Goal: Task Accomplishment & Management: Use online tool/utility

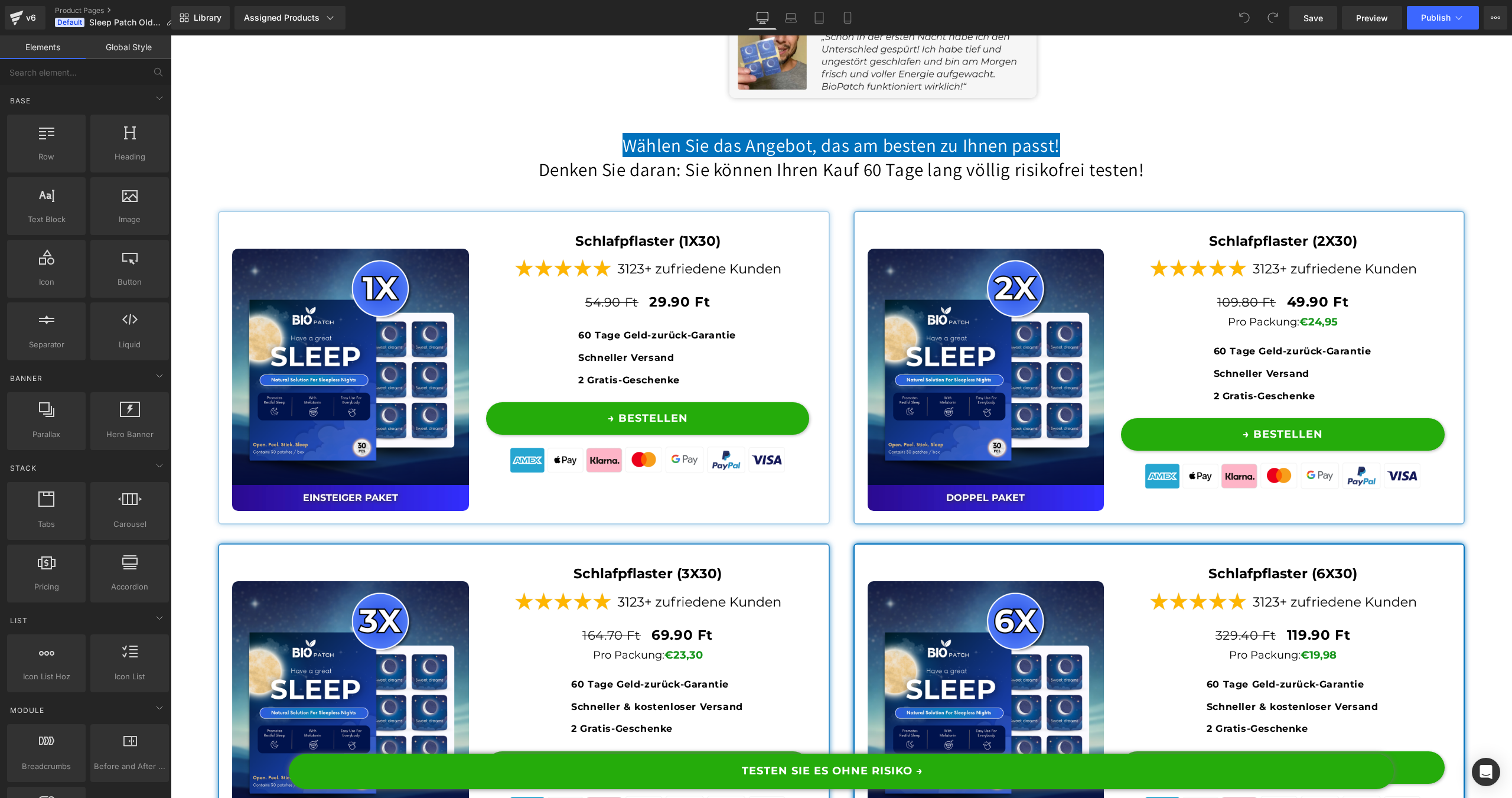
scroll to position [9034, 0]
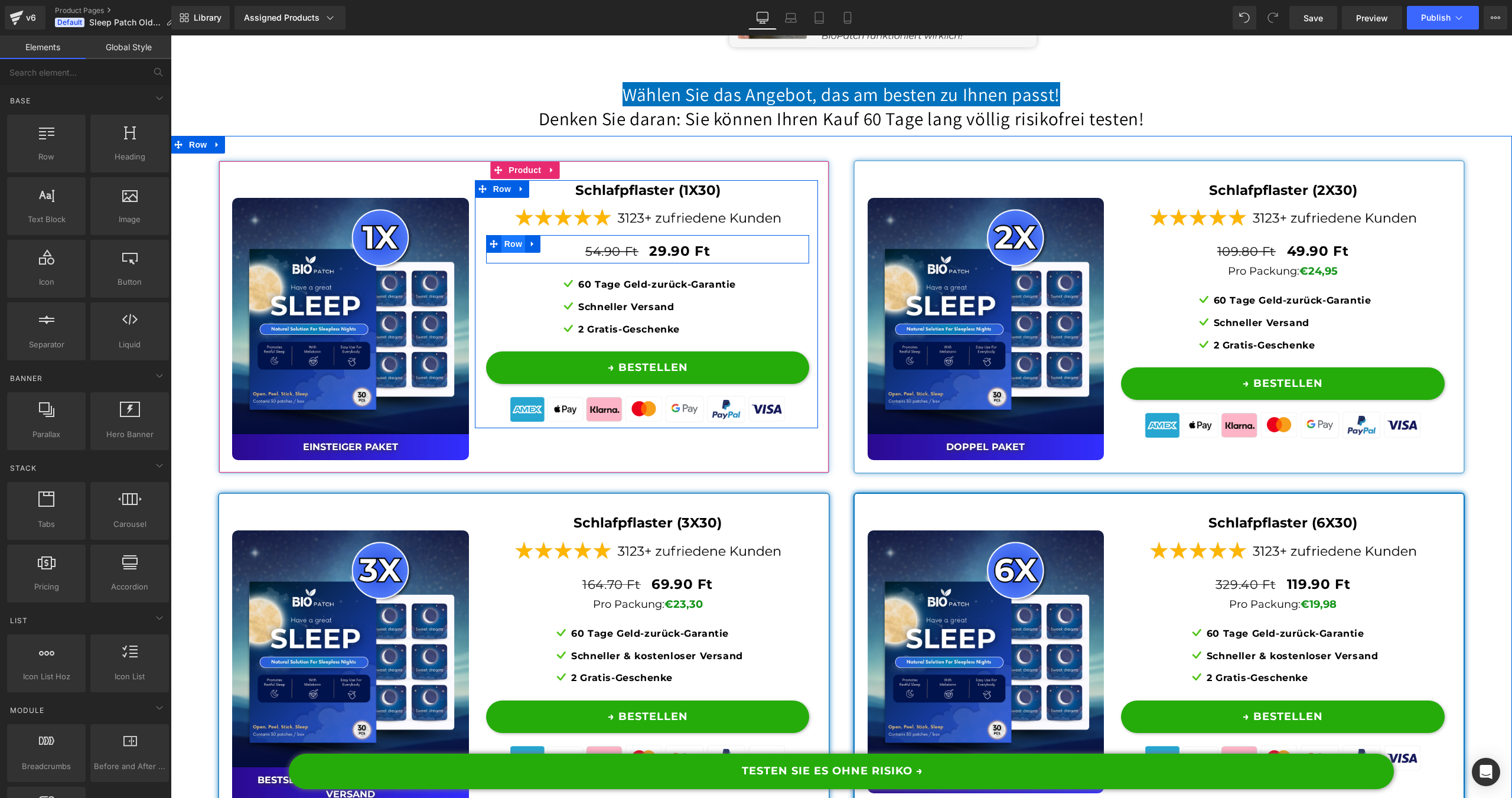
click at [510, 253] on span "Row" at bounding box center [513, 244] width 24 height 18
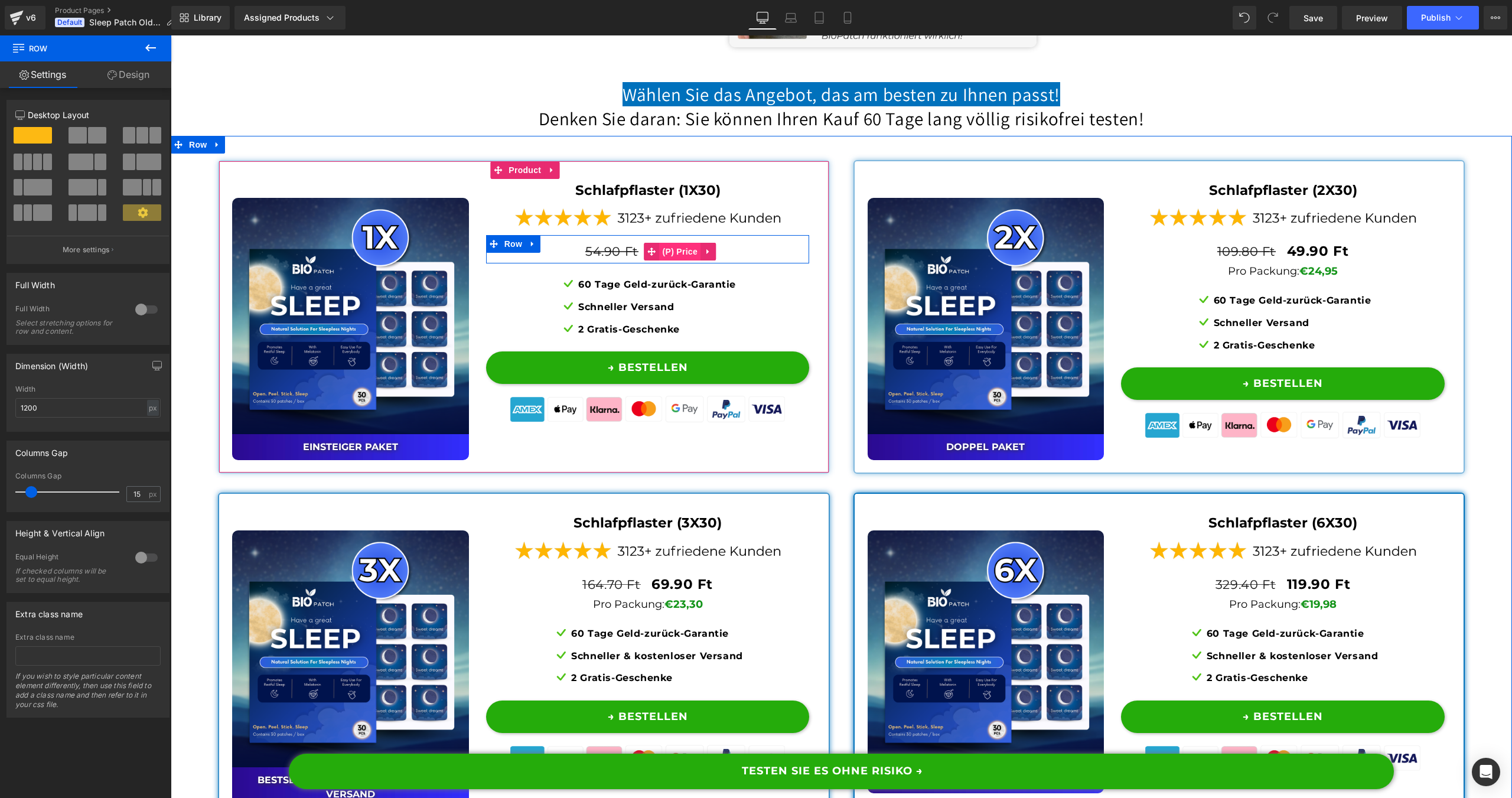
click at [674, 260] on span "(P) Price" at bounding box center [680, 251] width 42 height 18
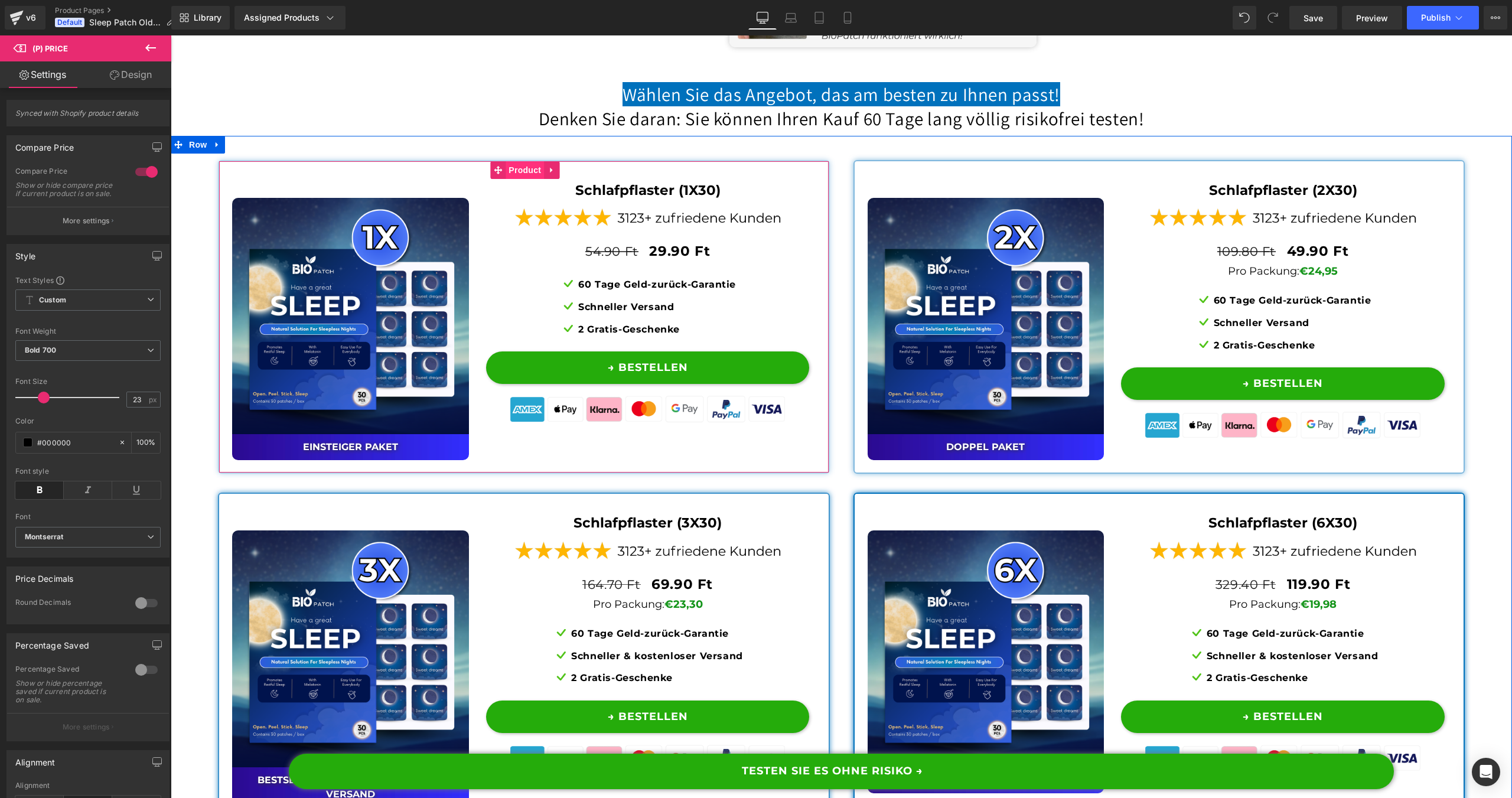
click at [519, 179] on span "Product" at bounding box center [525, 170] width 38 height 18
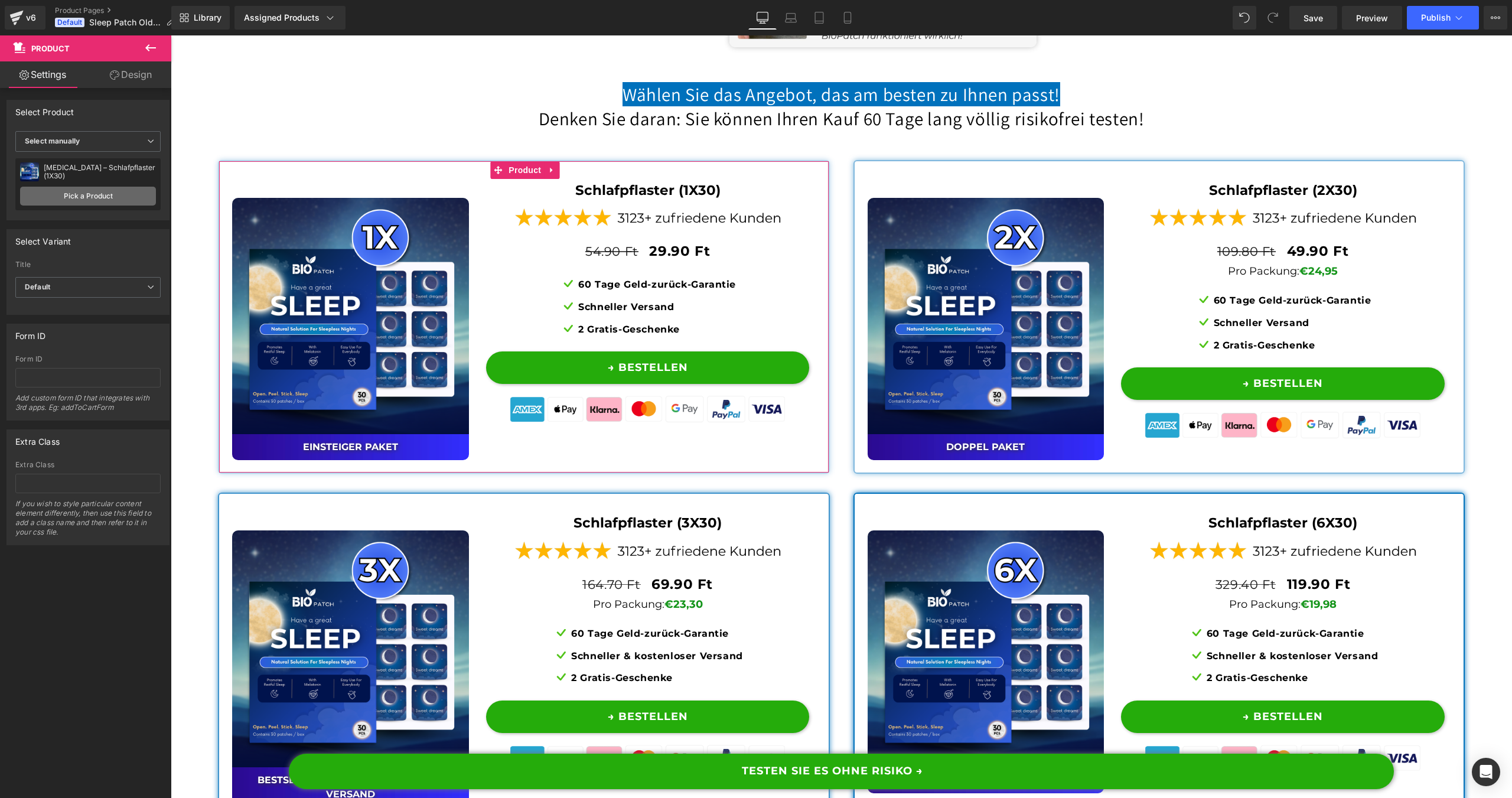
click at [87, 196] on link "Pick a Product" at bounding box center [87, 196] width 136 height 19
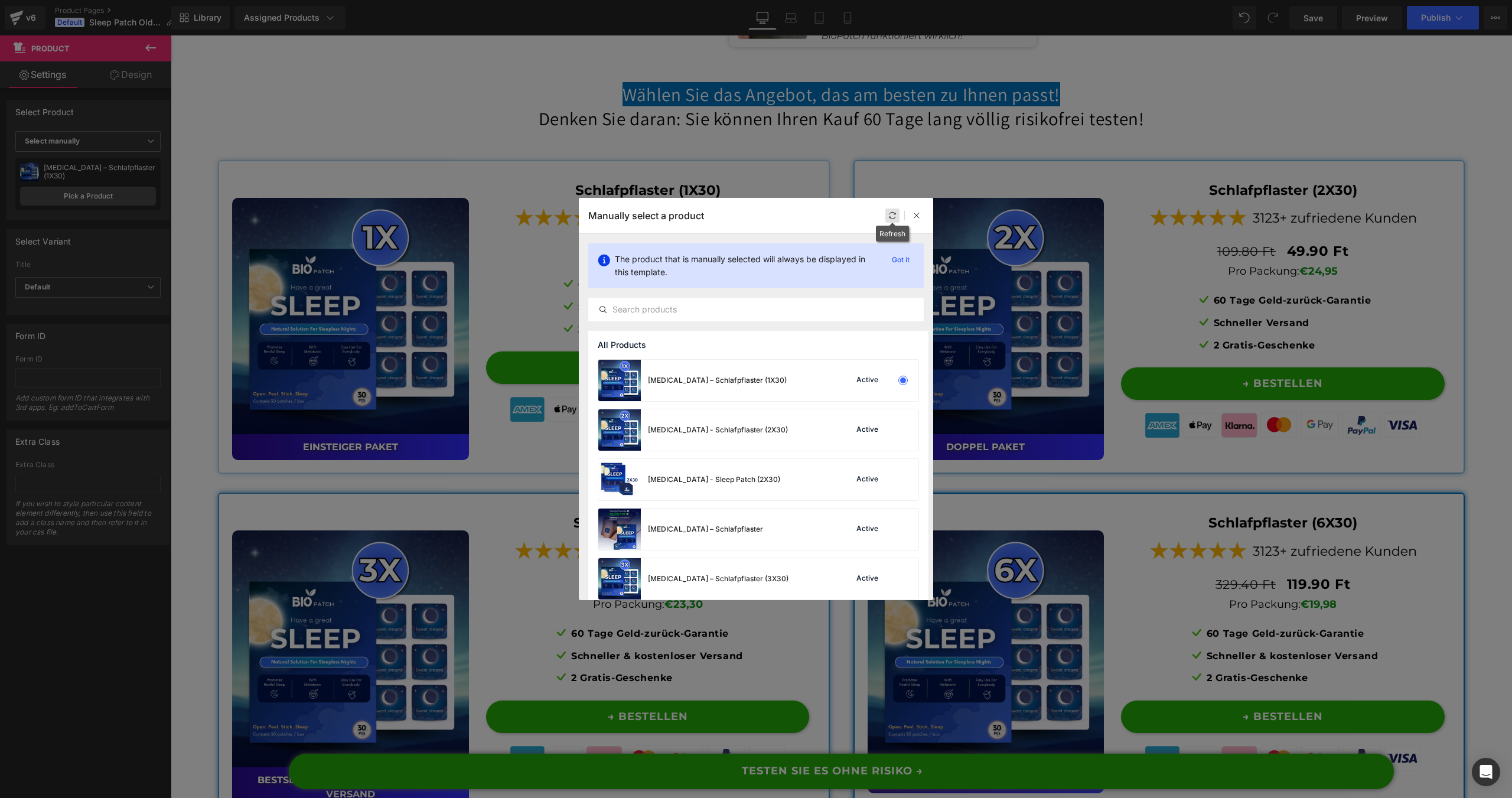
click at [893, 218] on icon at bounding box center [892, 215] width 8 height 8
click at [914, 215] on icon at bounding box center [916, 215] width 8 height 8
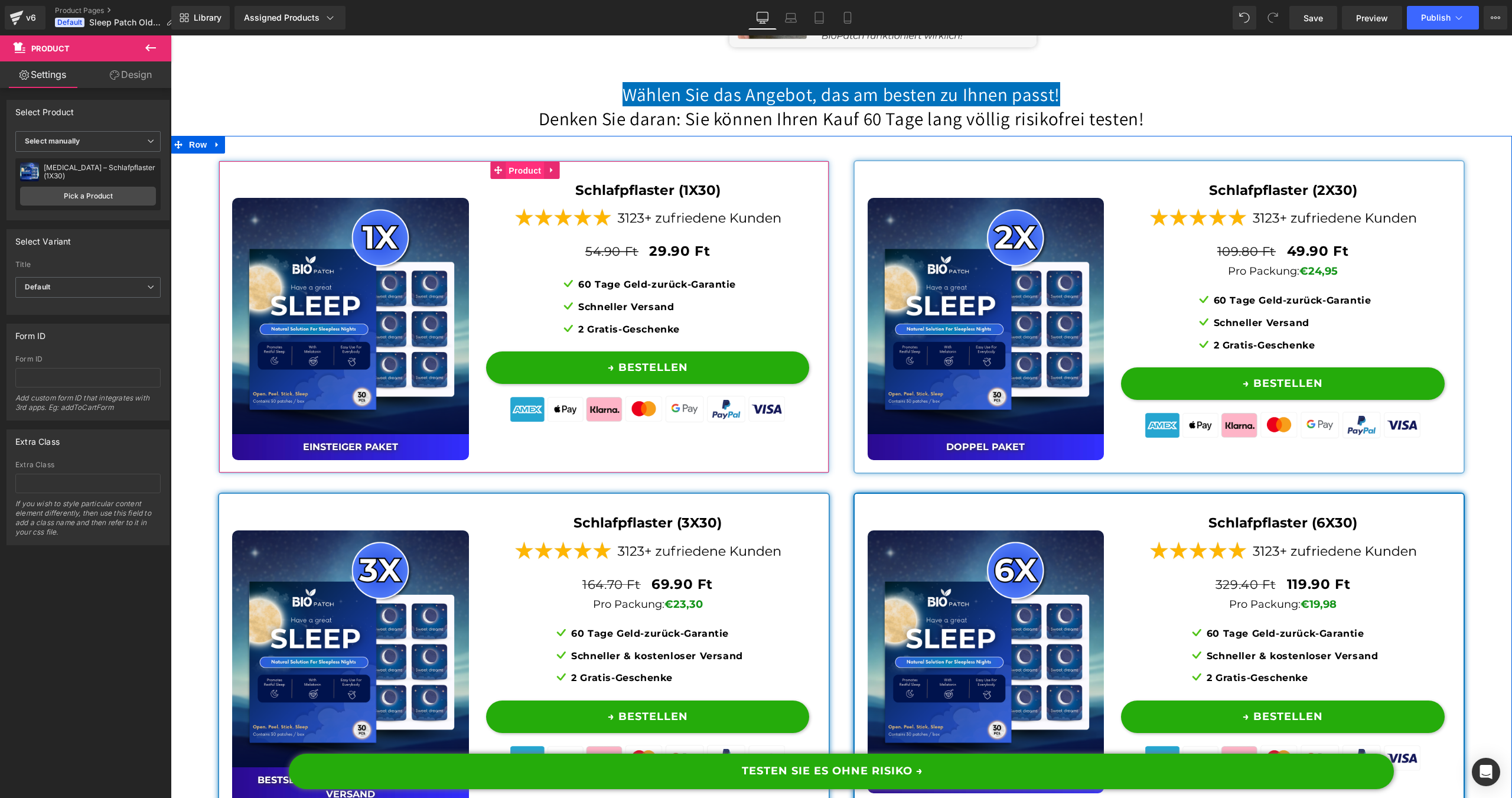
click at [515, 179] on span "Product" at bounding box center [525, 171] width 38 height 18
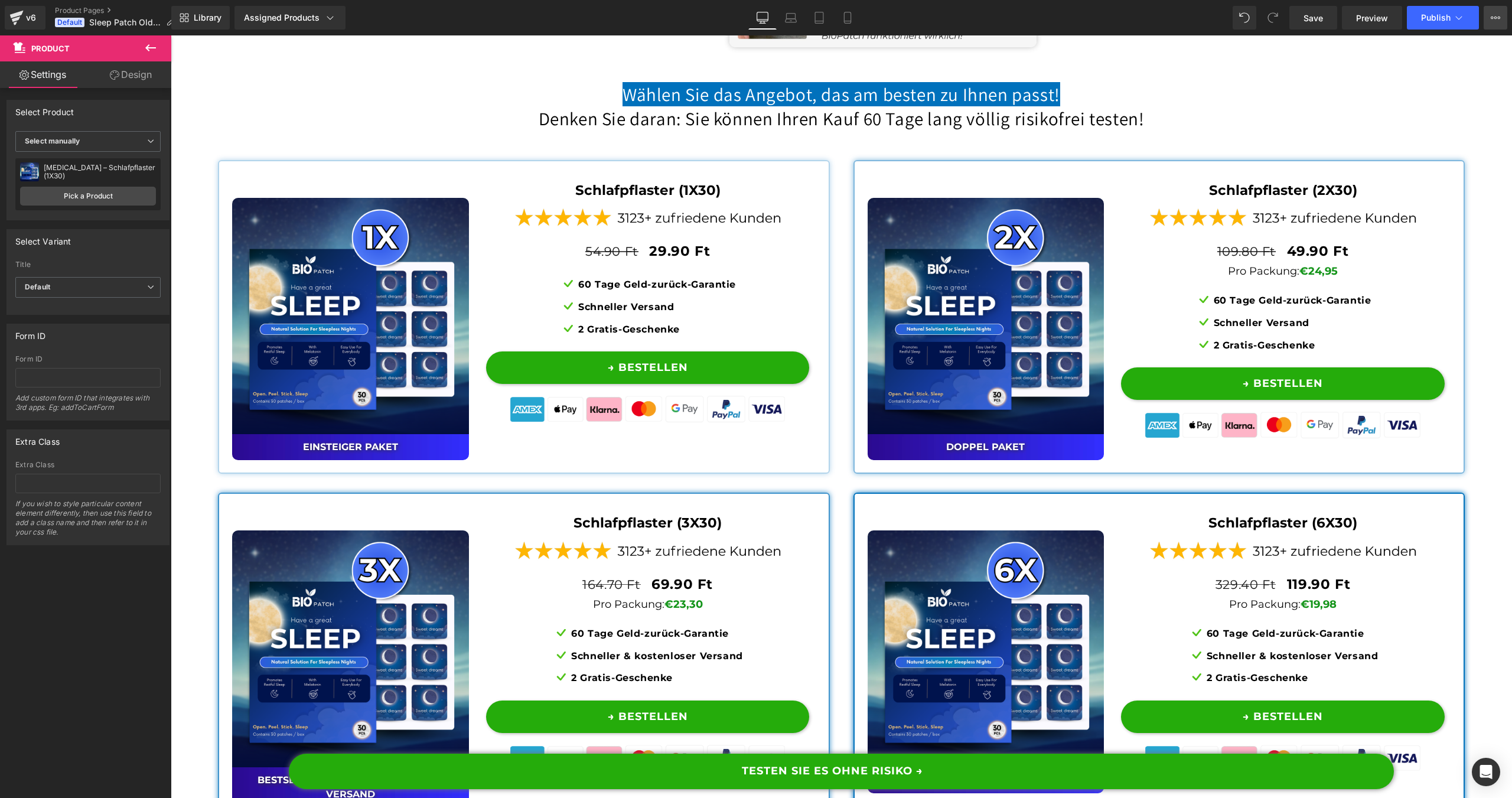
click at [1488, 19] on button "Upgrade Plan View Live Page View with current Template Save Template to Library…" at bounding box center [1495, 18] width 24 height 24
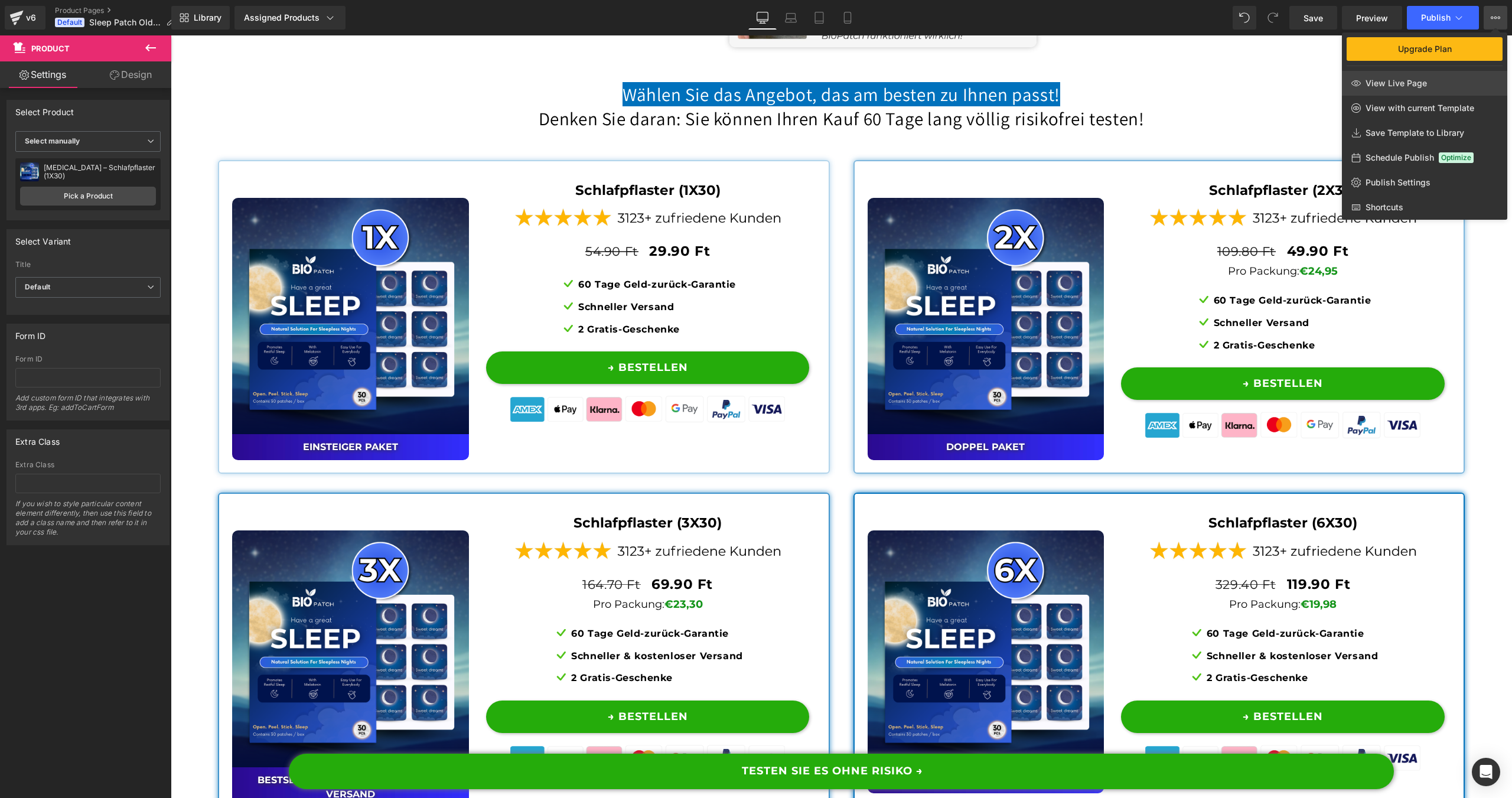
click at [1422, 77] on link "View Live Page" at bounding box center [1425, 83] width 166 height 25
